Goal: Task Accomplishment & Management: Manage account settings

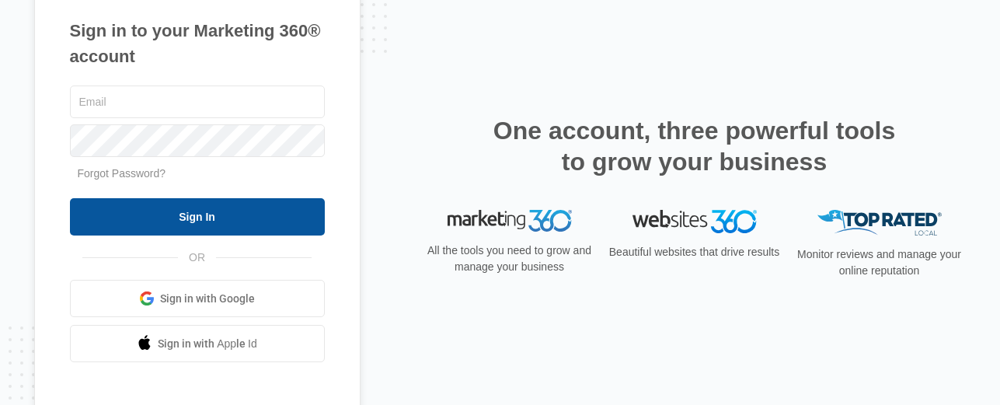
type input "[EMAIL_ADDRESS][DOMAIN_NAME]"
click at [237, 208] on input "Sign In" at bounding box center [197, 216] width 255 height 37
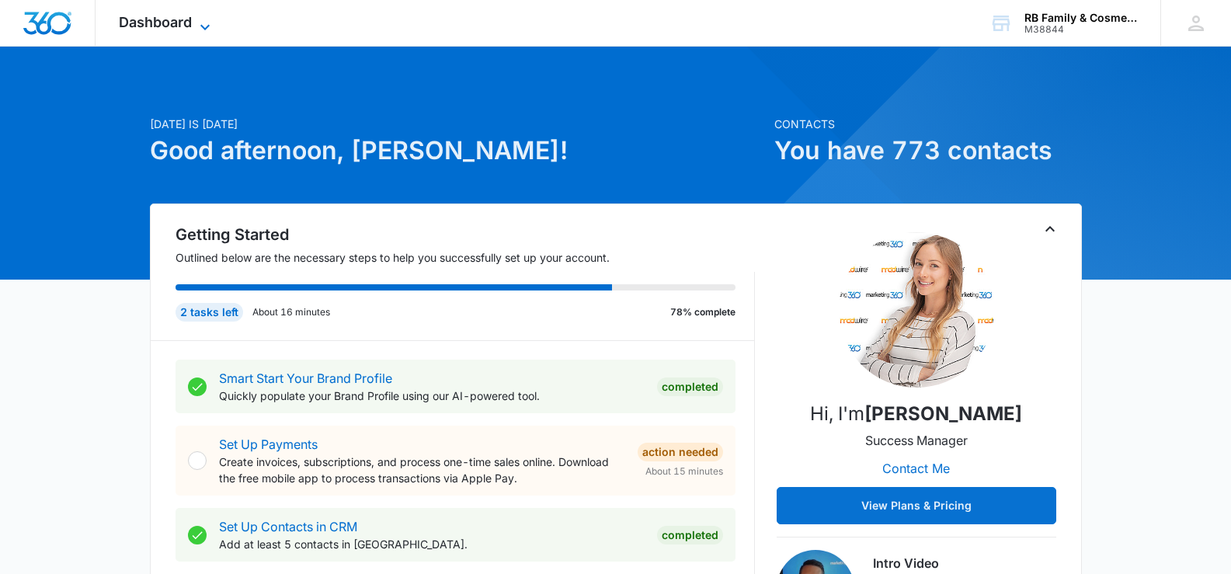
click at [186, 26] on span "Dashboard" at bounding box center [155, 22] width 73 height 16
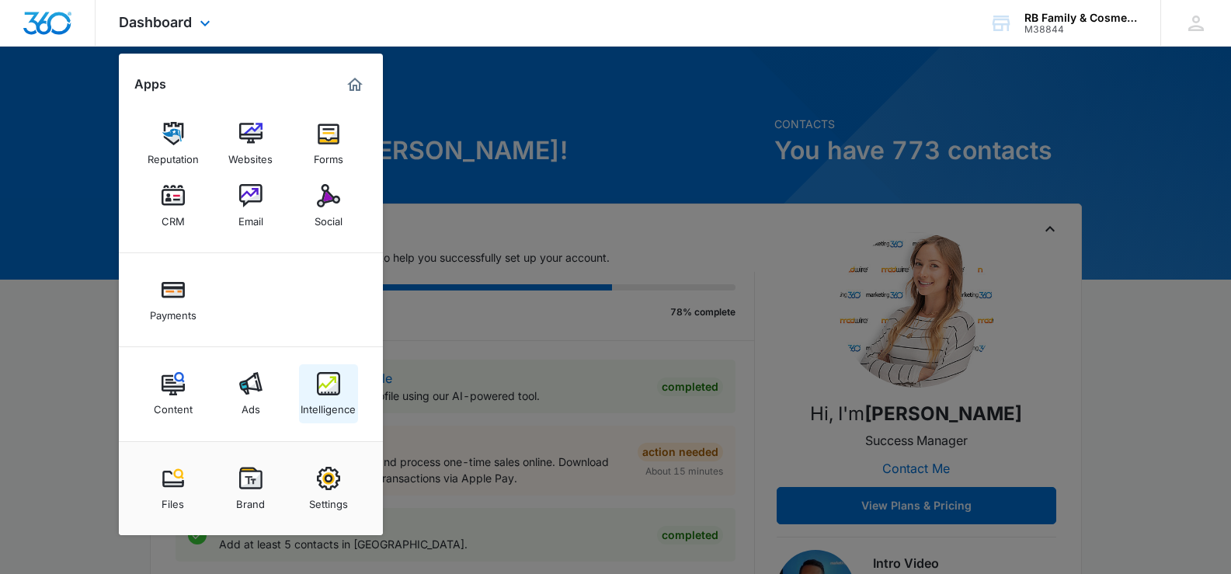
click at [318, 387] on img at bounding box center [328, 383] width 23 height 23
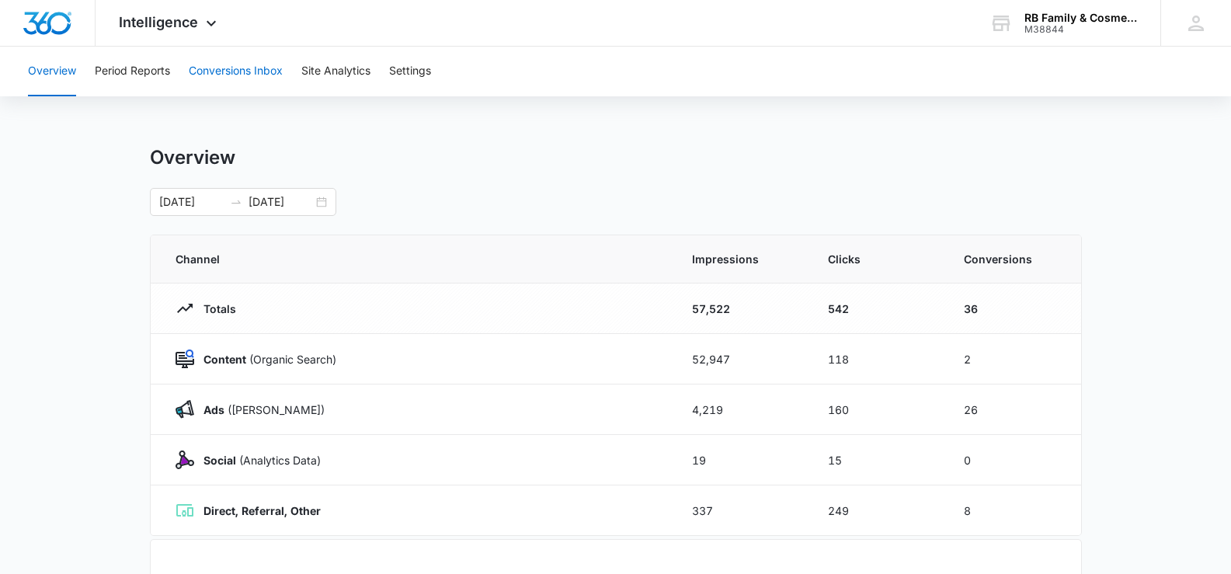
click at [224, 73] on button "Conversions Inbox" at bounding box center [236, 72] width 94 height 50
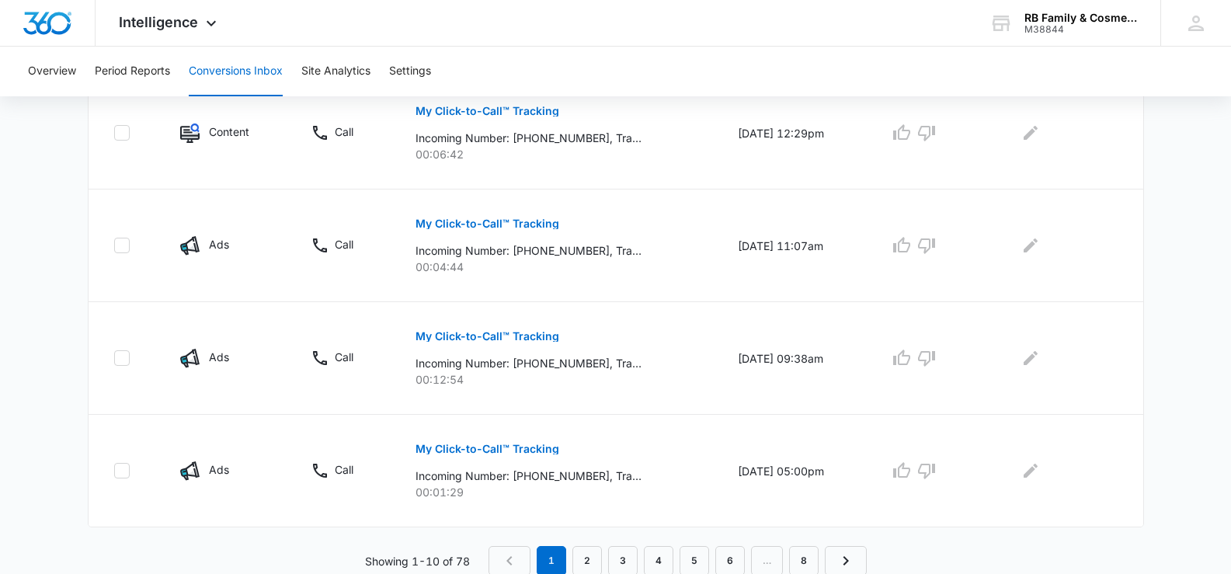
scroll to position [1090, 0]
click at [587, 404] on link "2" at bounding box center [588, 560] width 30 height 30
click at [639, 404] on link "3" at bounding box center [626, 560] width 30 height 30
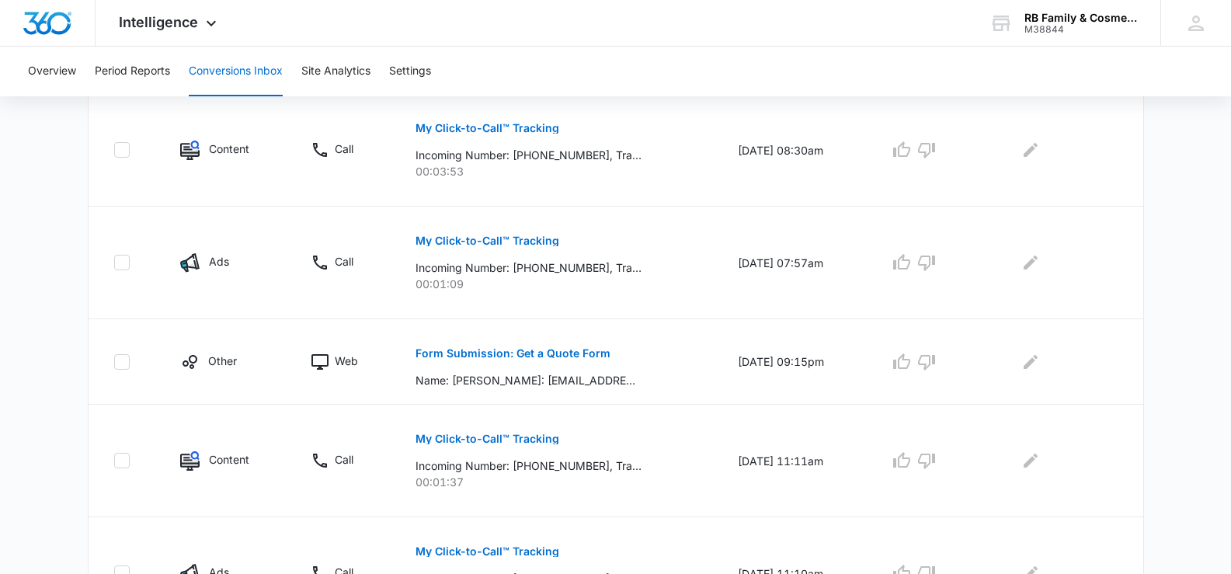
scroll to position [621, 0]
click at [558, 367] on button "Form Submission: Get a Quote Form" at bounding box center [513, 352] width 195 height 37
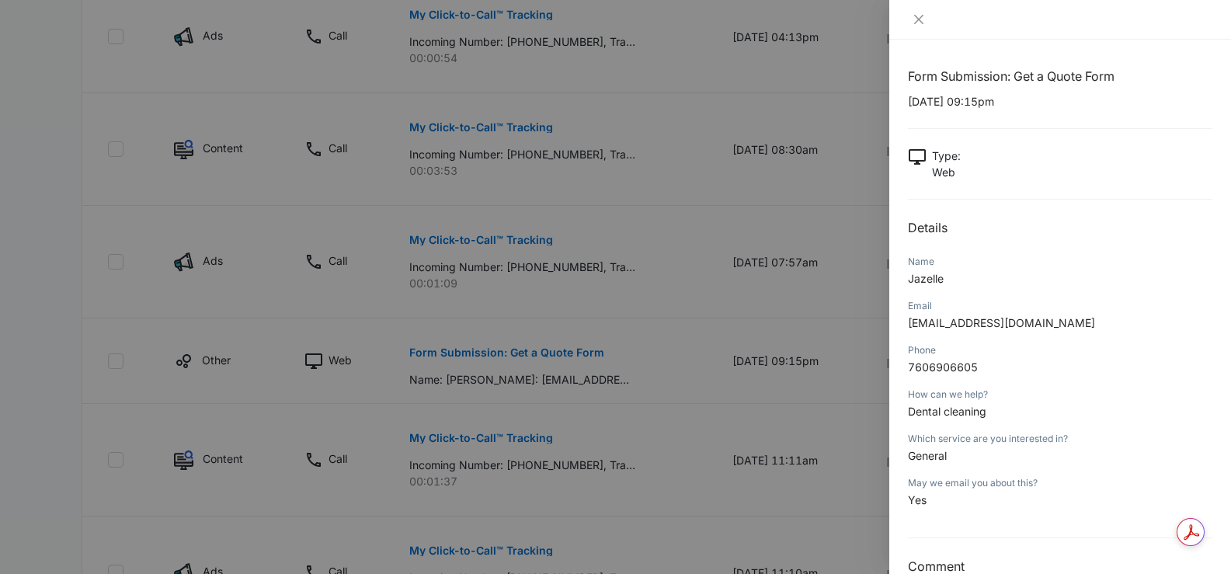
scroll to position [31, 0]
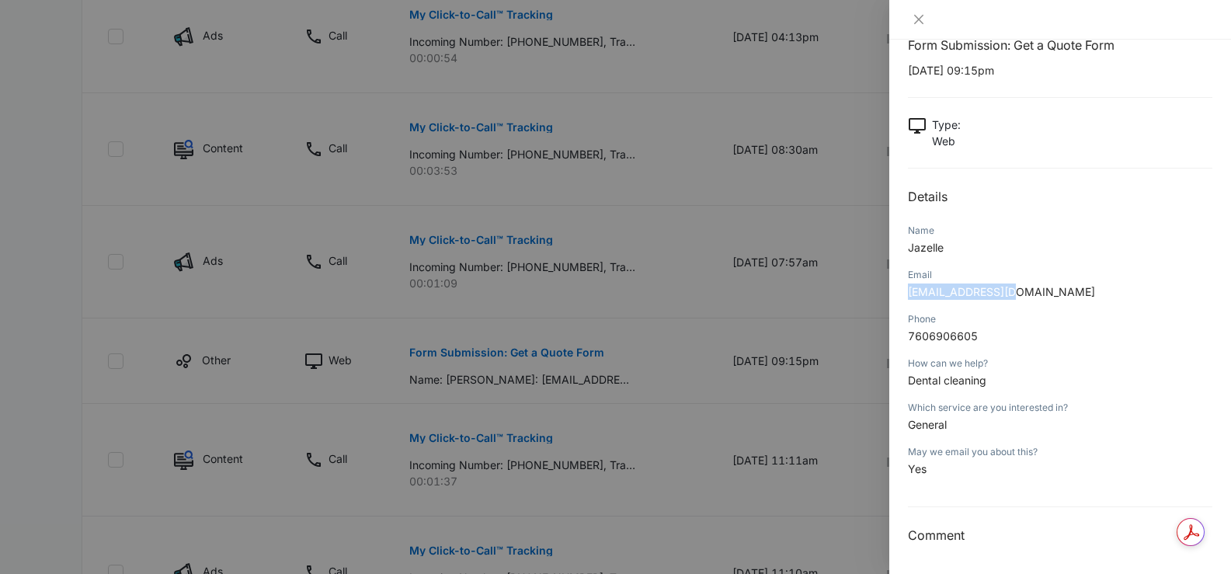
drag, startPoint x: 1005, startPoint y: 290, endPoint x: 906, endPoint y: 296, distance: 99.6
click at [906, 296] on div "Form Submission: Get a Quote Form 08/04/2025 at 09:15pm Type : Web Details Name…" at bounding box center [1060, 307] width 342 height 534
copy span "jroji01@gmail.com"
